Goal: Information Seeking & Learning: Learn about a topic

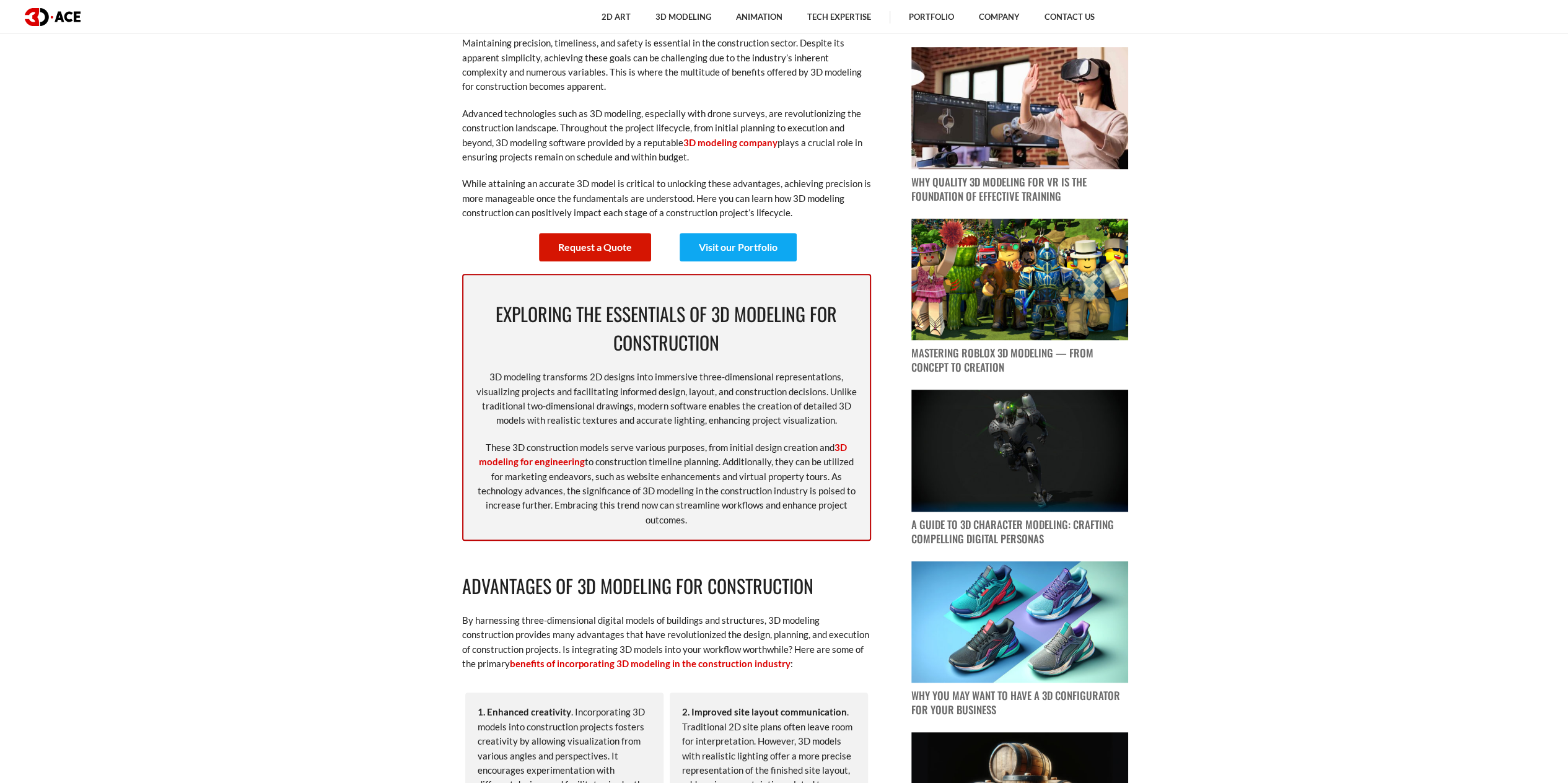
scroll to position [681, 0]
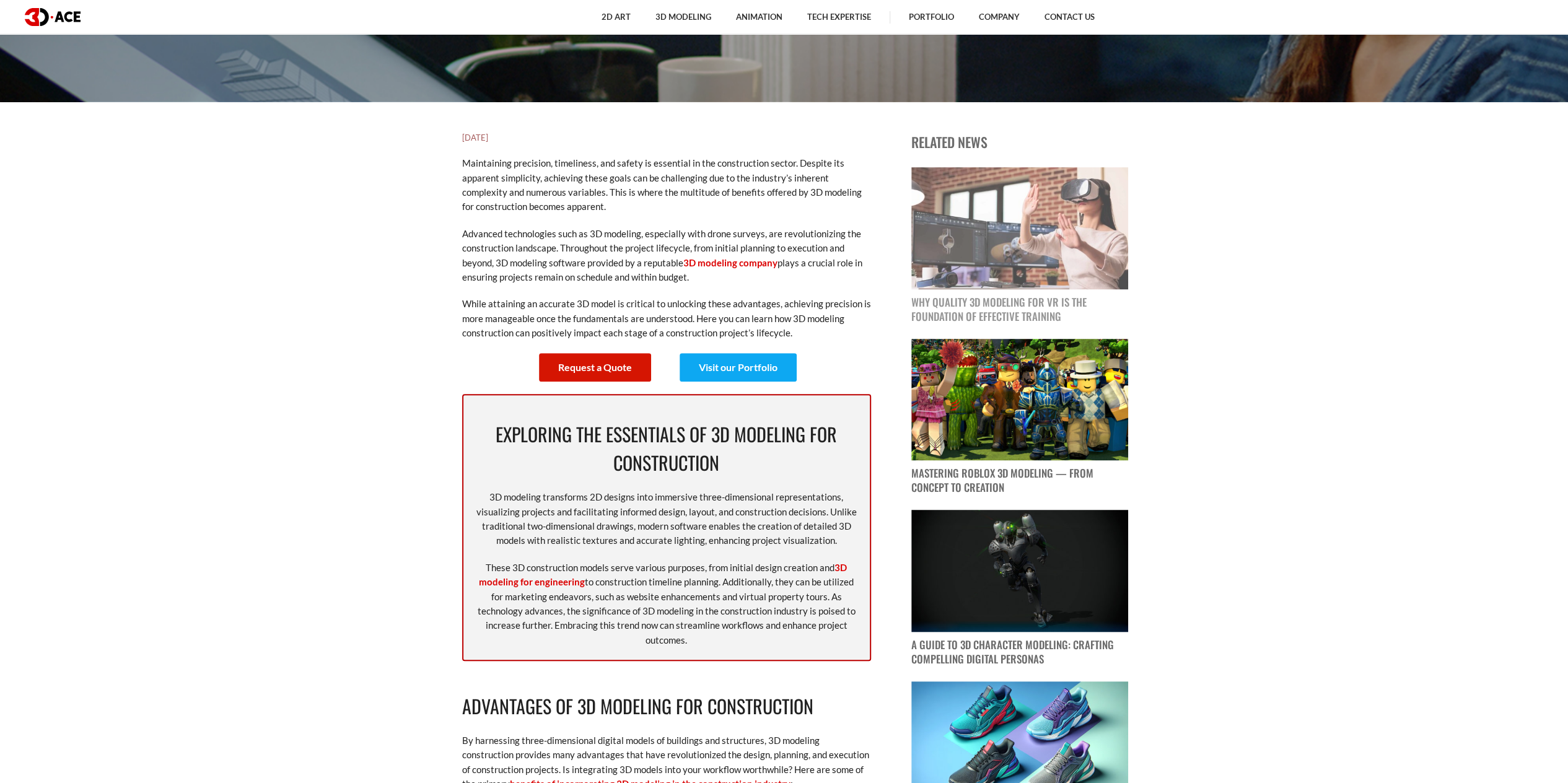
click at [1018, 257] on img at bounding box center [1019, 228] width 217 height 122
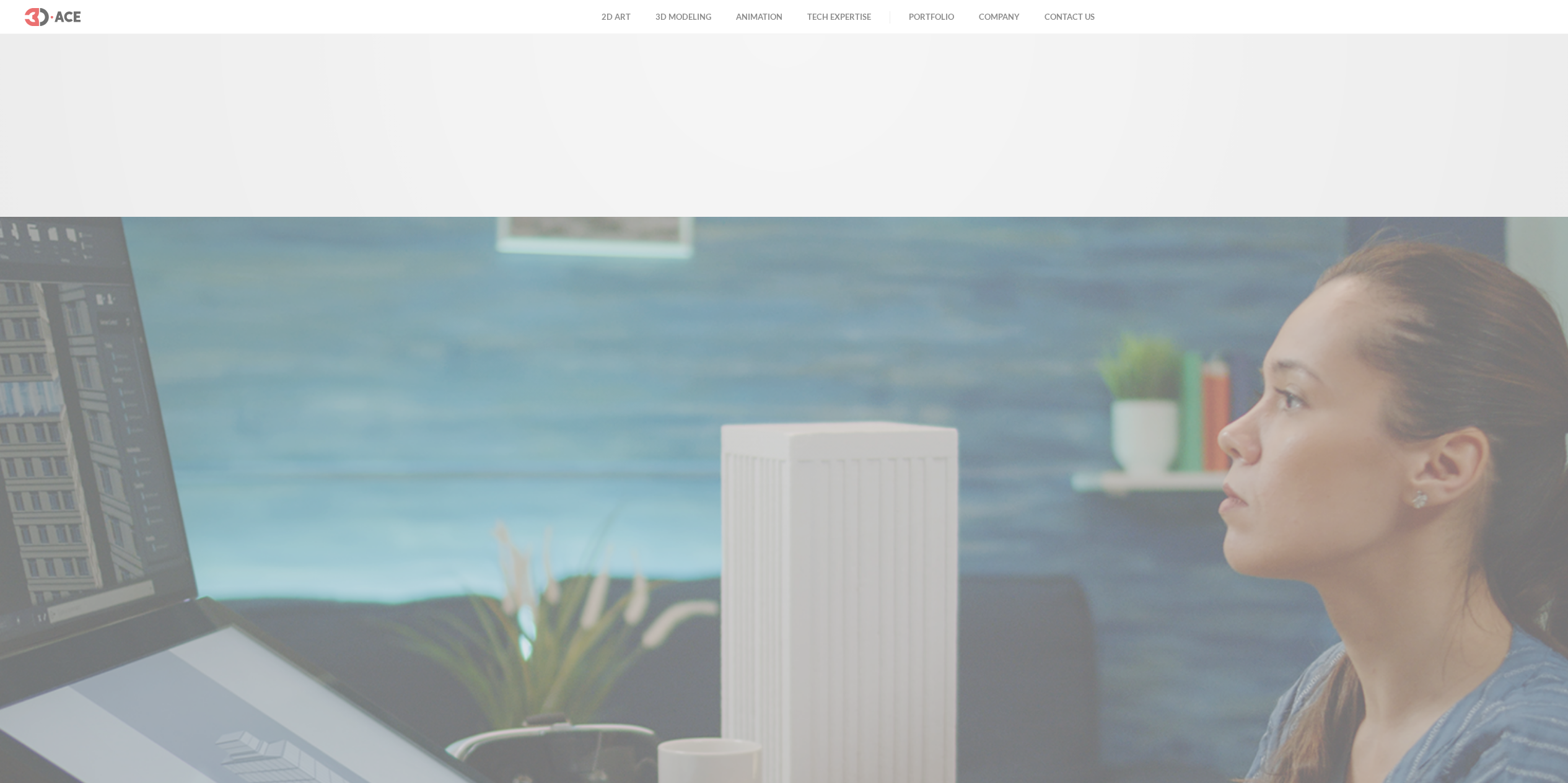
scroll to position [681, 0]
